Goal: Task Accomplishment & Management: Use online tool/utility

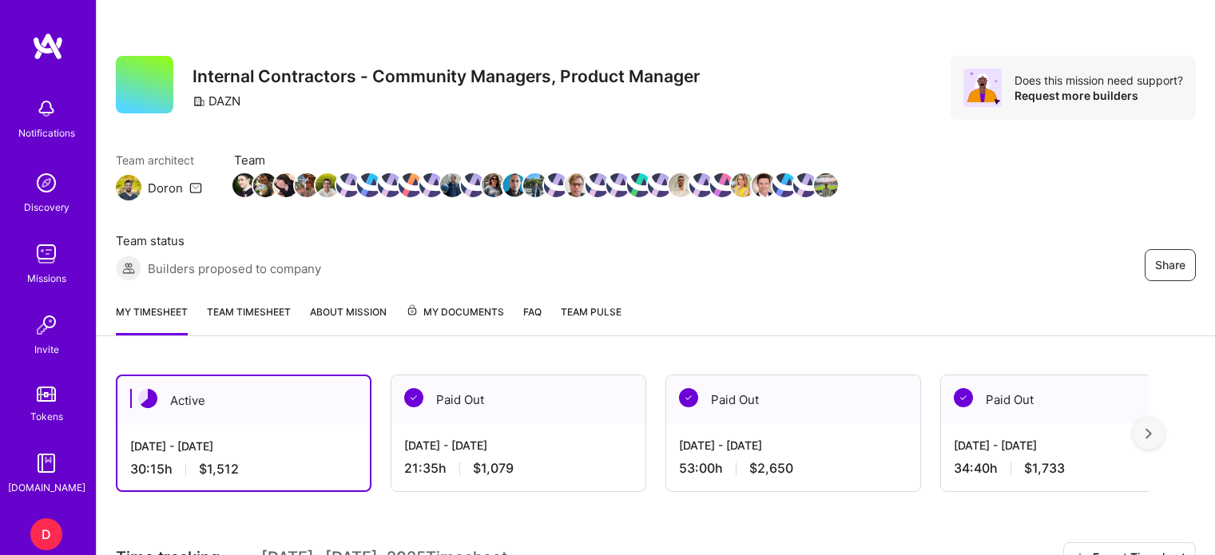
scroll to position [399, 0]
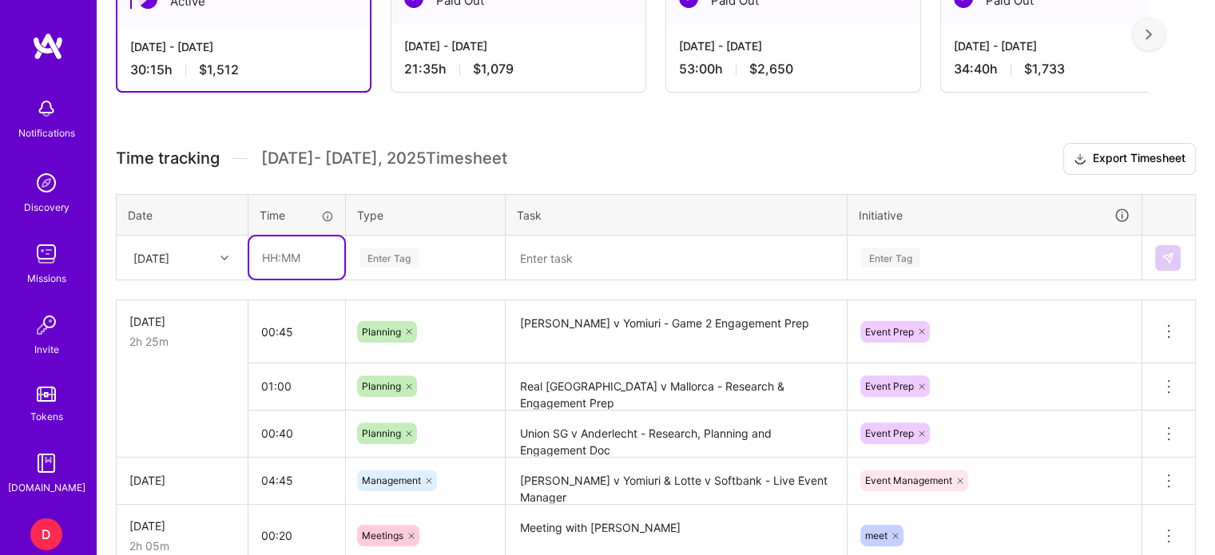
click at [266, 255] on input "text" at bounding box center [296, 258] width 95 height 42
type input "05:00"
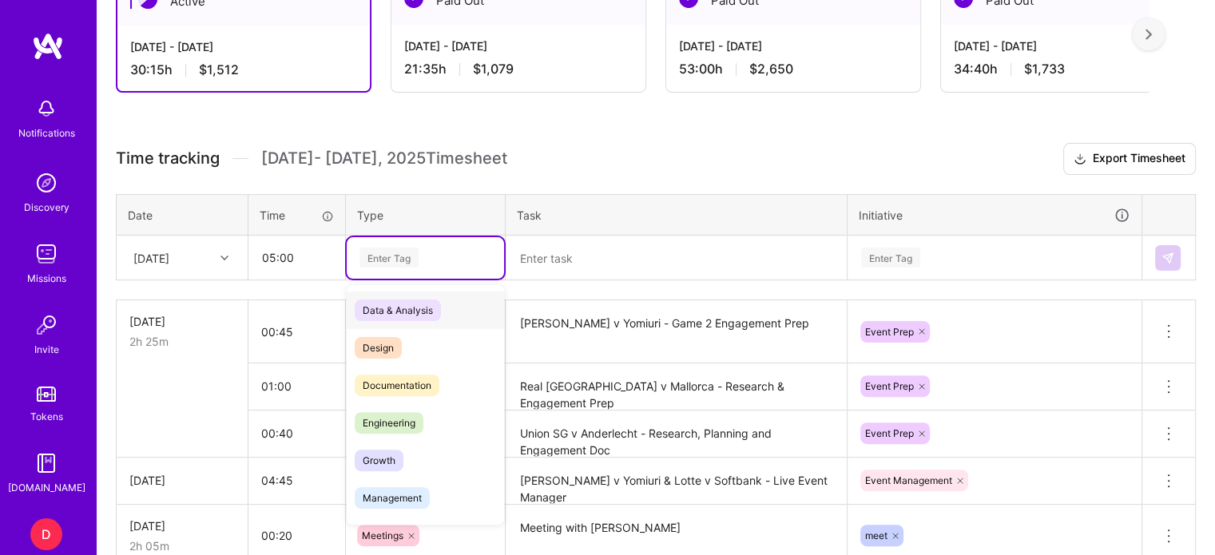
click at [380, 254] on div "Enter Tag" at bounding box center [389, 257] width 59 height 25
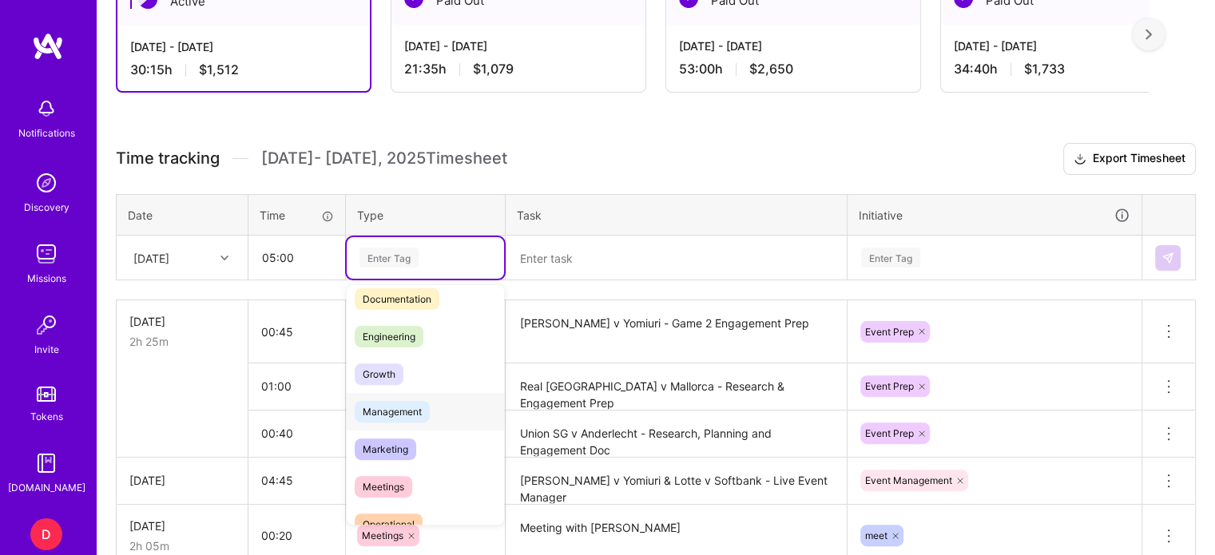
scroll to position [160, 0]
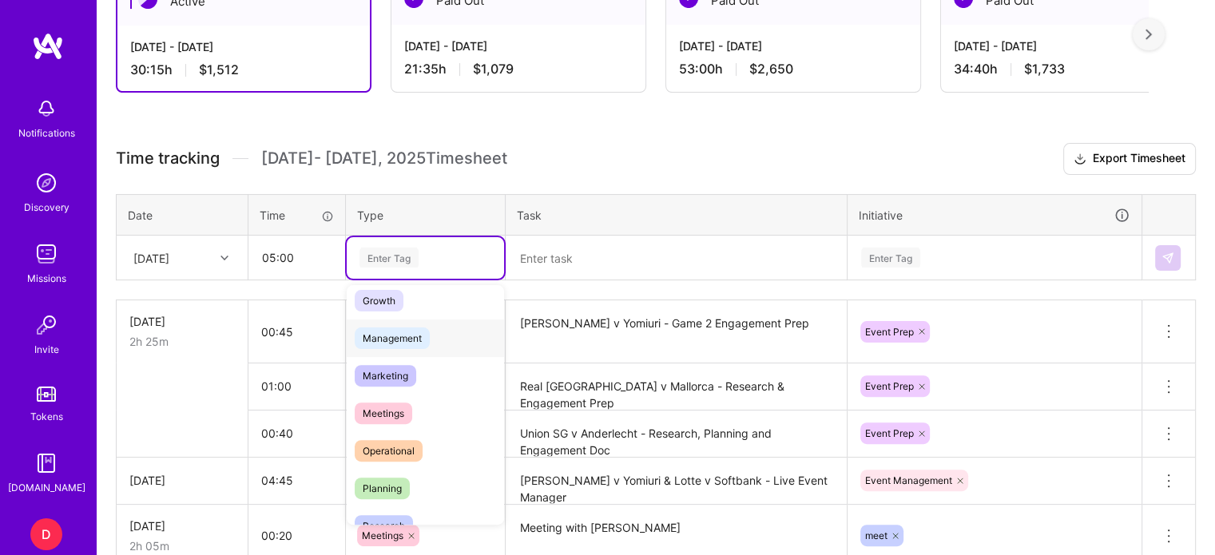
click at [399, 329] on span "Management" at bounding box center [392, 339] width 75 height 22
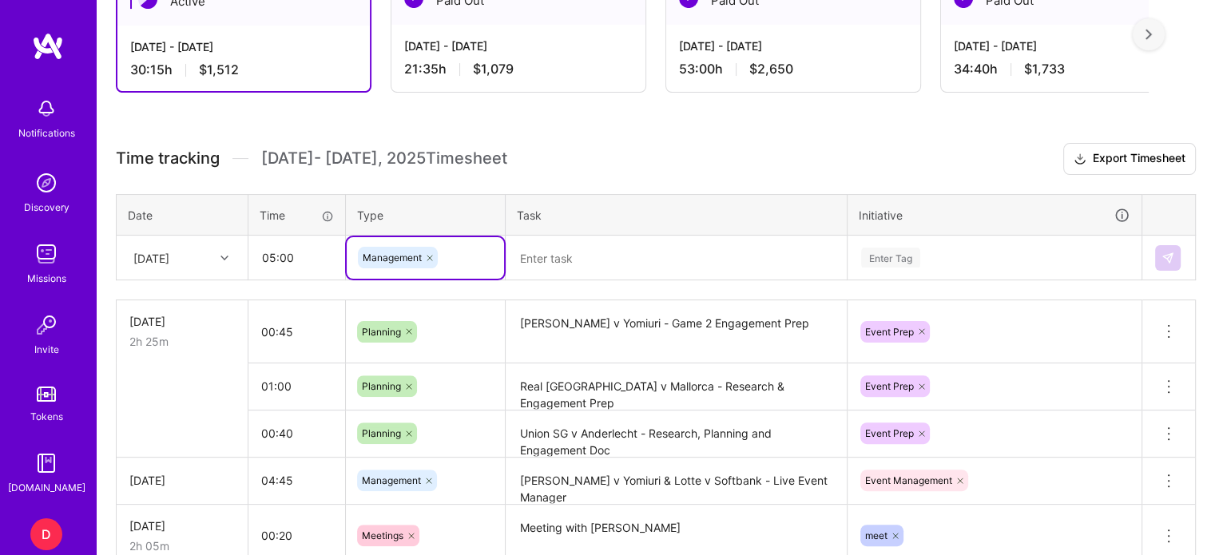
click at [548, 257] on textarea at bounding box center [676, 258] width 338 height 42
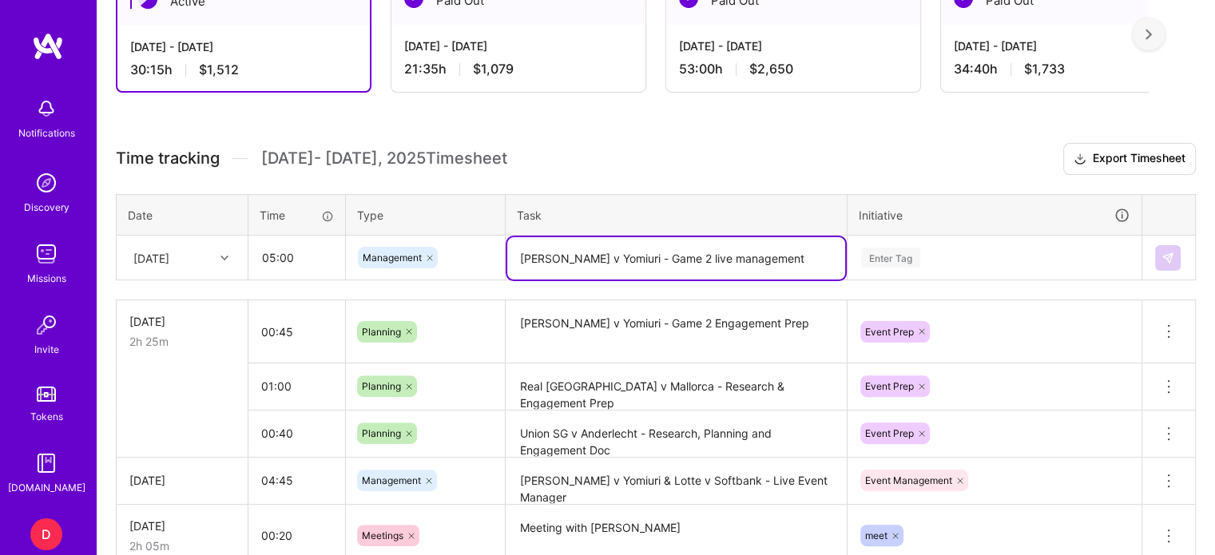
type textarea "[PERSON_NAME] v Yomiuri - Game 2 live management"
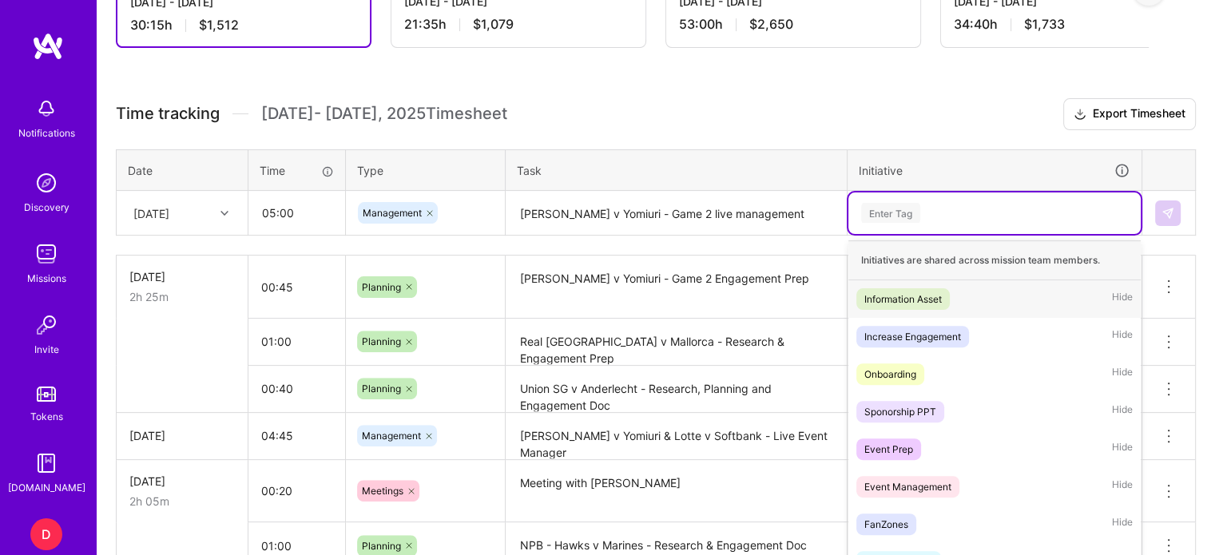
click at [884, 234] on div "option Information Asset focused, 1 of 31. 31 results available. Use Up and Dow…" at bounding box center [995, 214] width 292 height 42
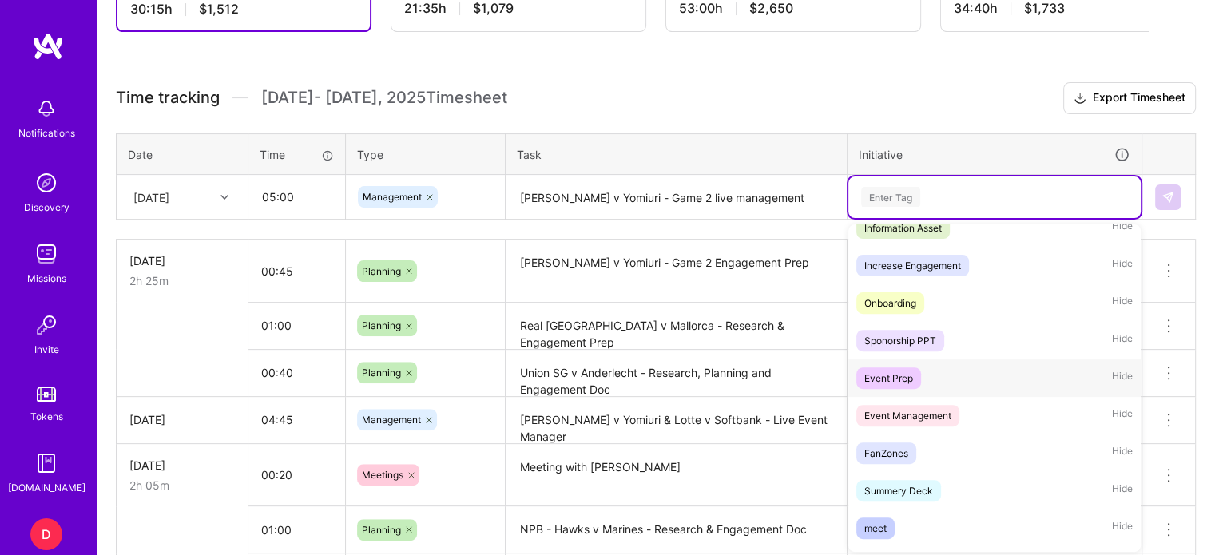
scroll to position [80, 0]
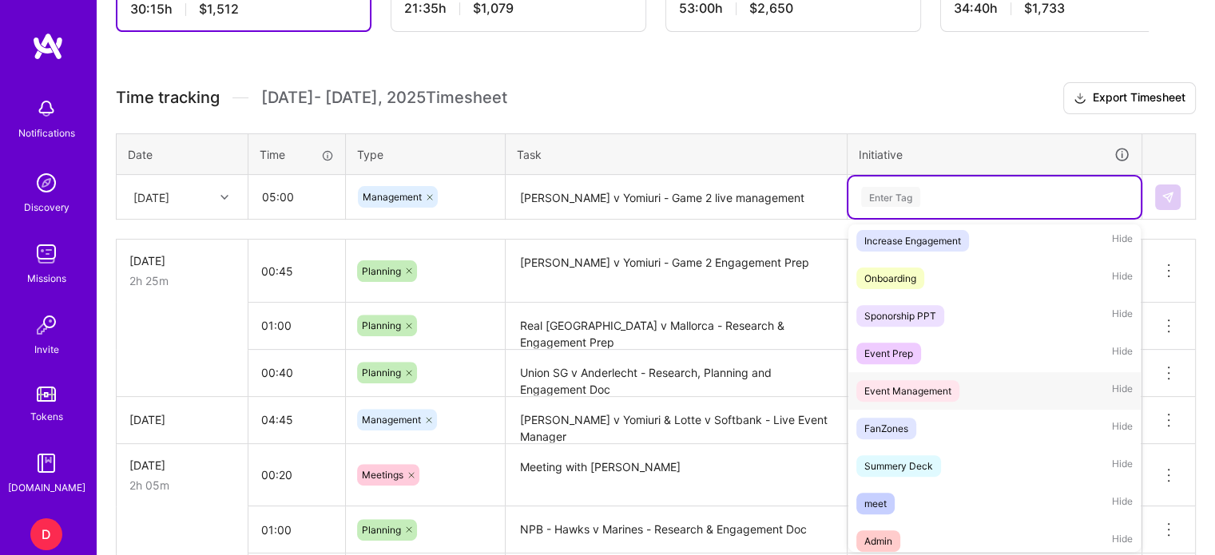
click at [913, 386] on div "Event Management" at bounding box center [908, 391] width 87 height 17
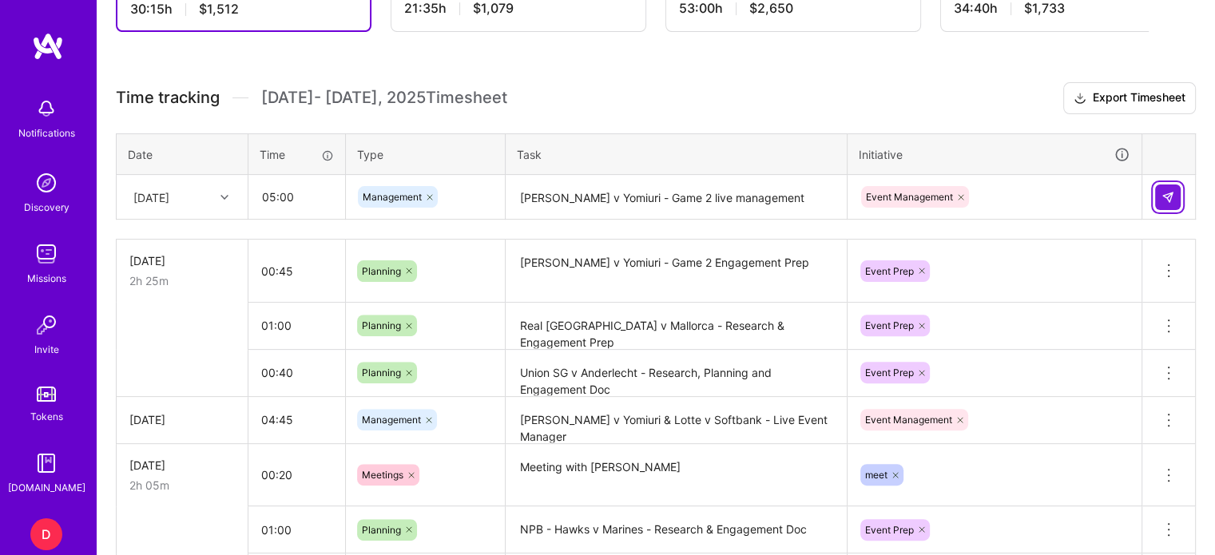
click at [1163, 195] on img at bounding box center [1168, 197] width 13 height 13
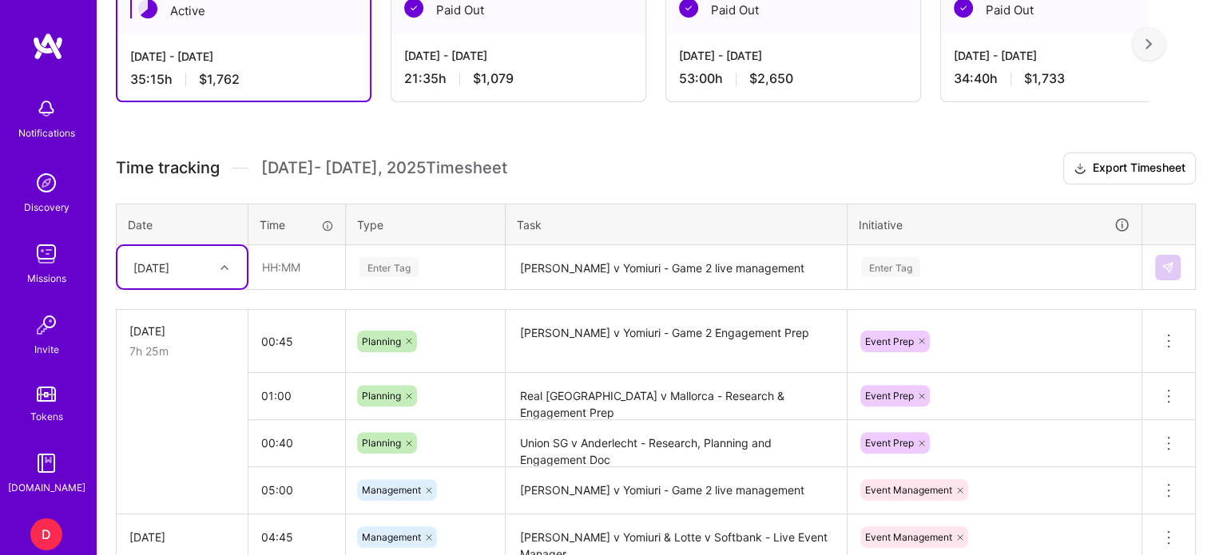
scroll to position [300, 0]
